Goal: Information Seeking & Learning: Learn about a topic

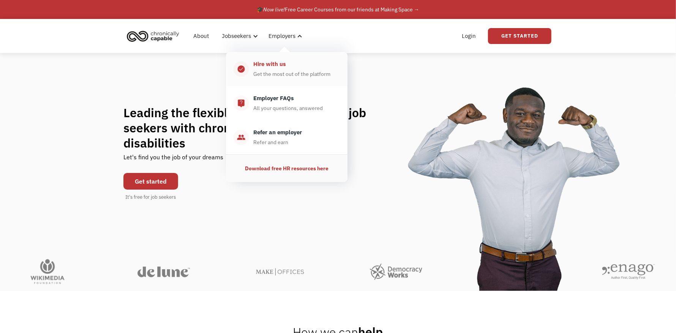
click at [282, 69] on div "Get the most out of the platform" at bounding box center [291, 73] width 77 height 9
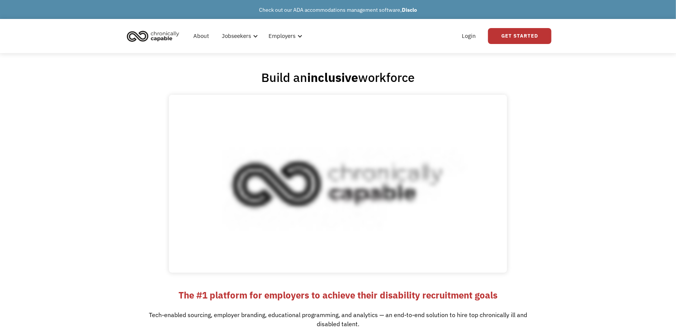
drag, startPoint x: 516, startPoint y: 124, endPoint x: 452, endPoint y: 47, distance: 99.7
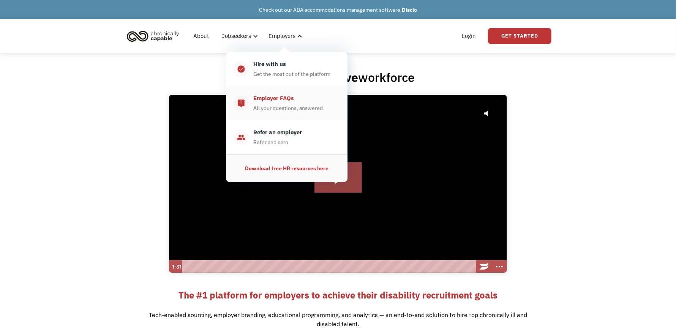
click at [282, 96] on div "Employer FAQs" at bounding box center [273, 98] width 41 height 9
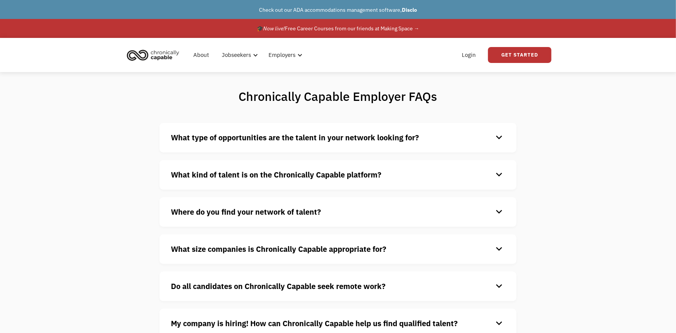
drag, startPoint x: 581, startPoint y: 253, endPoint x: 226, endPoint y: 74, distance: 397.7
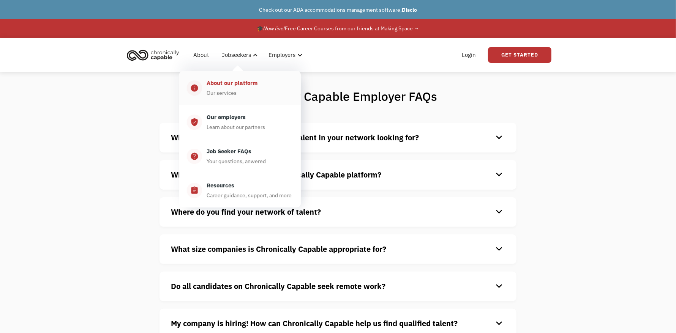
click at [221, 86] on div "About our platform" at bounding box center [232, 83] width 51 height 9
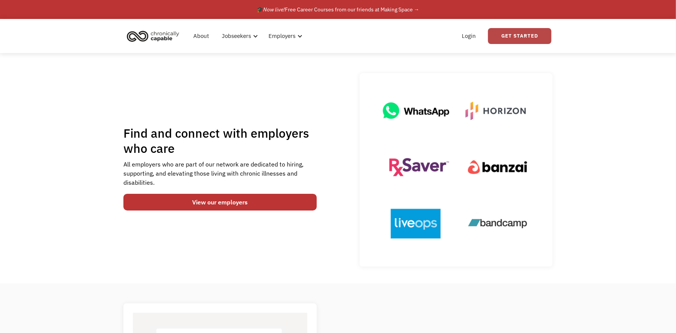
click at [525, 41] on link "Get Started" at bounding box center [519, 36] width 63 height 16
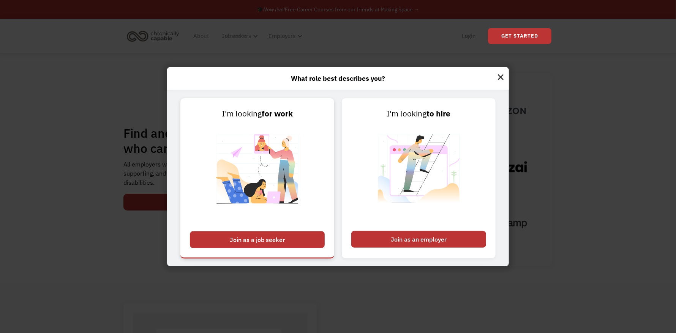
click at [275, 236] on div "Join as a job seeker" at bounding box center [257, 240] width 135 height 17
